Goal: Information Seeking & Learning: Learn about a topic

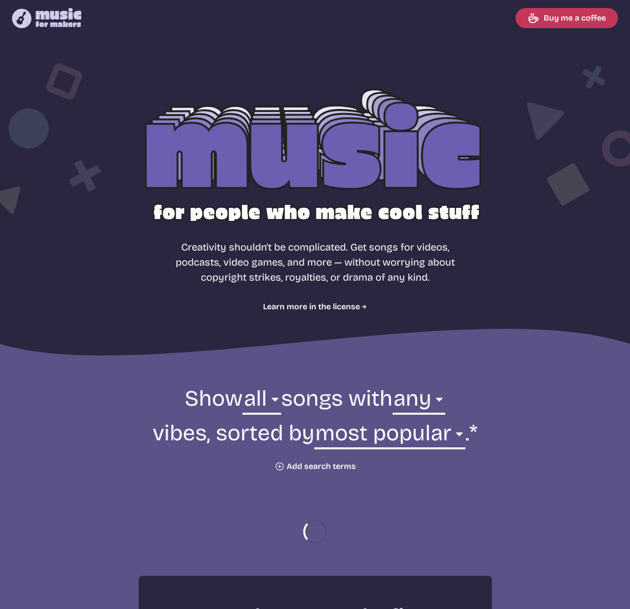
select select "most popular"
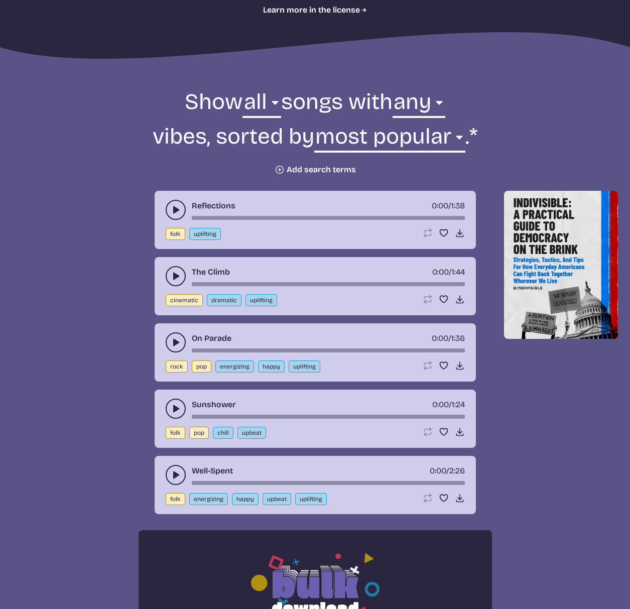
scroll to position [167, 0]
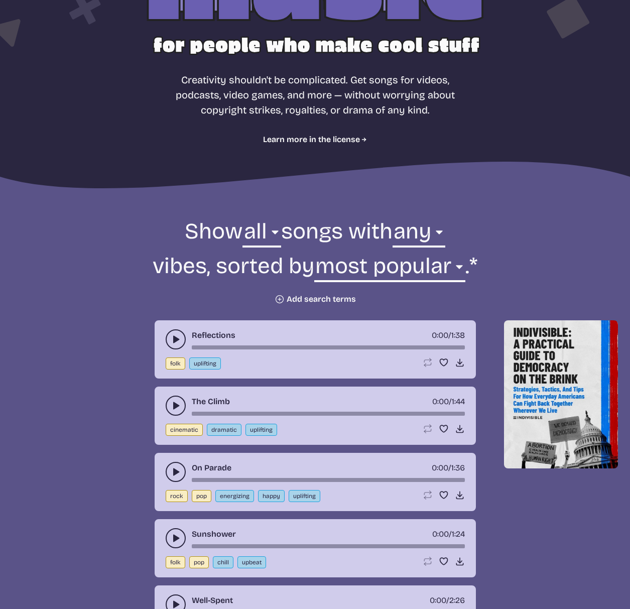
click at [299, 299] on button "Plus icon Add search terms" at bounding box center [315, 299] width 81 height 10
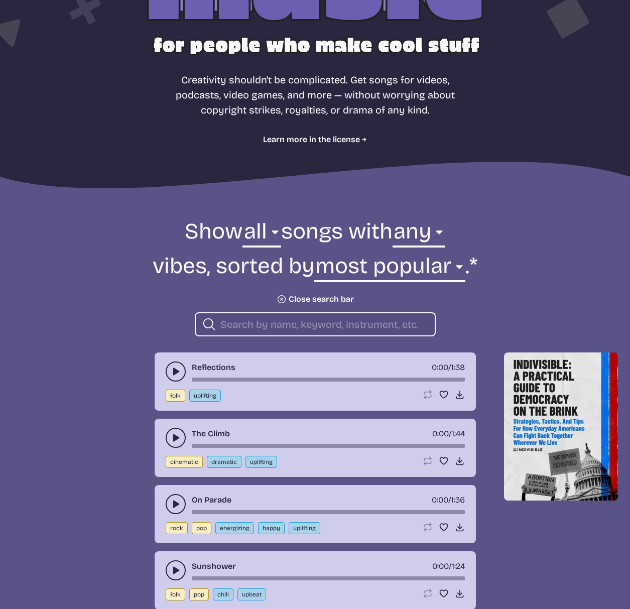
click at [295, 319] on input "search" at bounding box center [323, 324] width 206 height 13
type input "b"
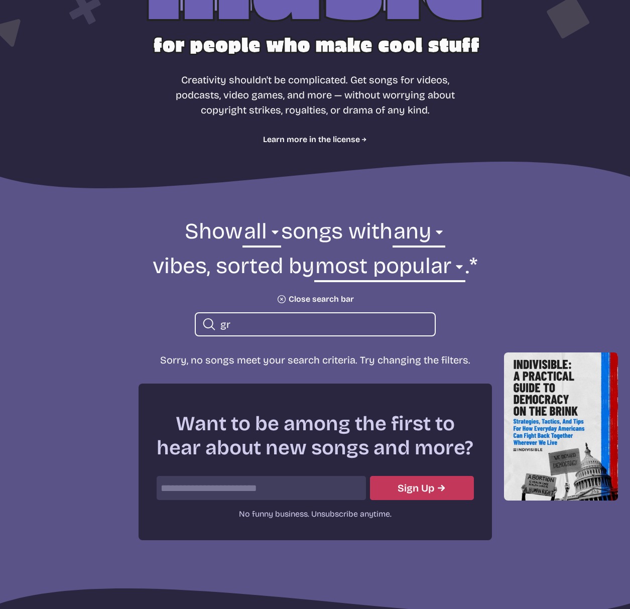
type input "g"
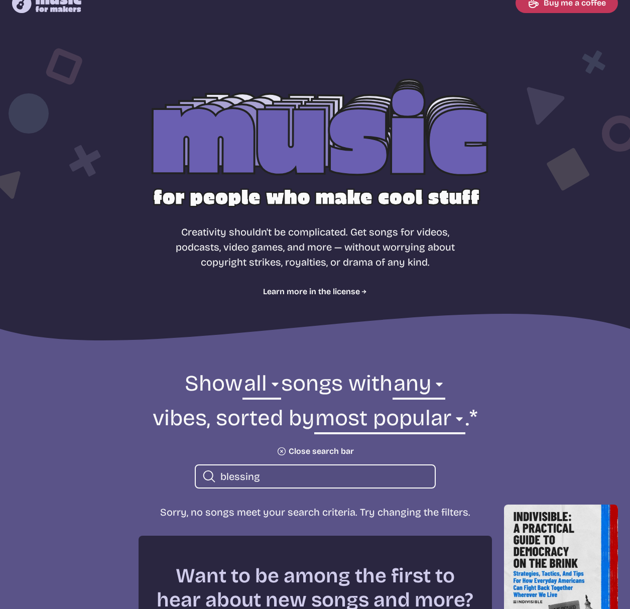
scroll to position [77, 0]
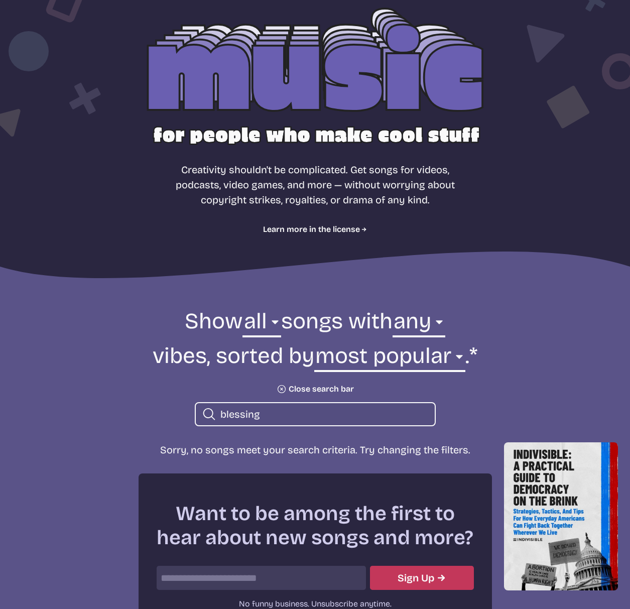
type input "blessing"
click at [244, 318] on select "all ambient cinematic electronic folk holiday jazz pop rock world" at bounding box center [261, 324] width 38 height 35
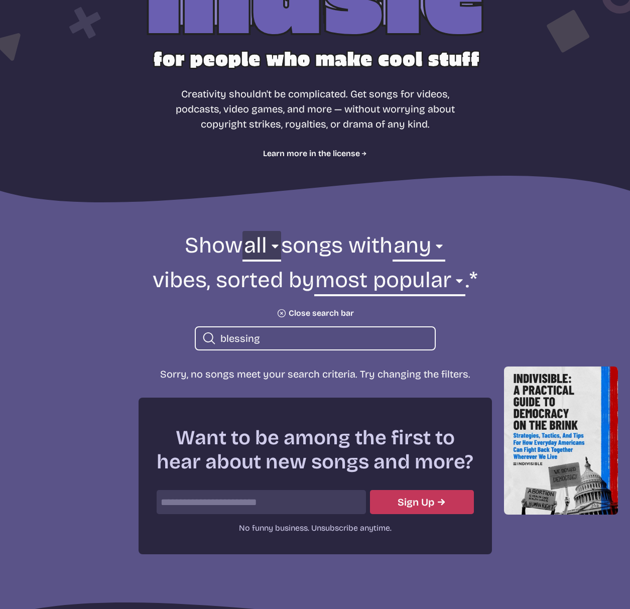
scroll to position [157, 0]
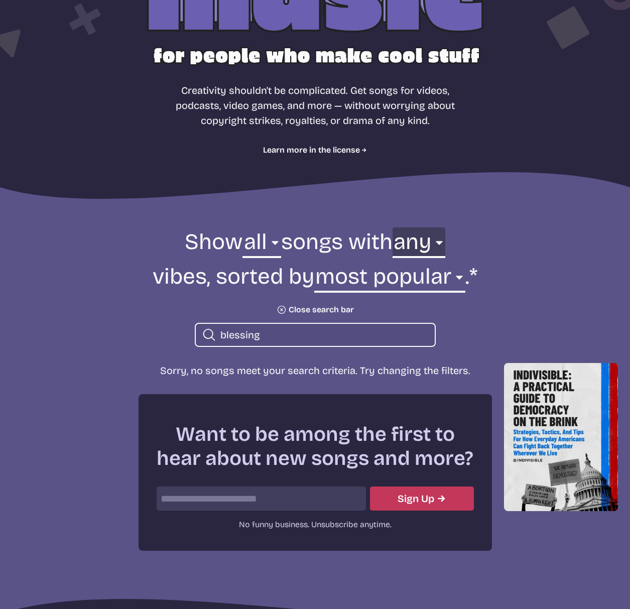
click at [436, 251] on select "any aggressive chill contemplative dark dramatic easygoing energizing happy ser…" at bounding box center [418, 244] width 53 height 35
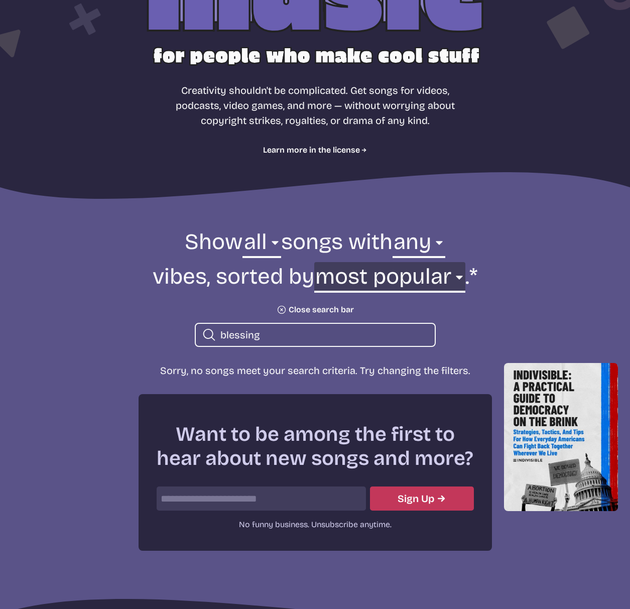
click at [401, 281] on select "newest oldest most popular least popular name" at bounding box center [389, 279] width 151 height 35
select select "name"
click at [356, 262] on select "newest oldest most popular least popular name" at bounding box center [389, 279] width 151 height 35
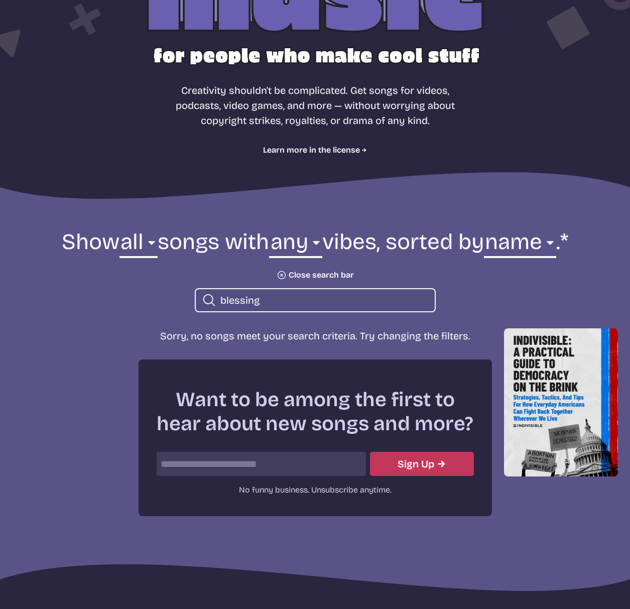
click at [338, 307] on input "blessing" at bounding box center [323, 300] width 206 height 13
